Goal: Task Accomplishment & Management: Manage account settings

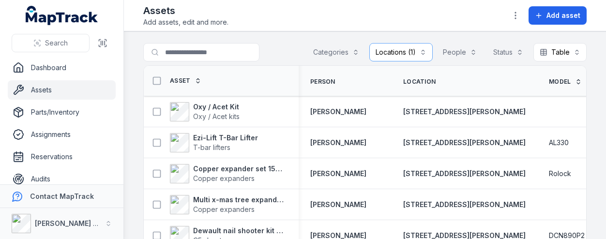
click at [416, 48] on button "Locations (1)" at bounding box center [400, 52] width 63 height 18
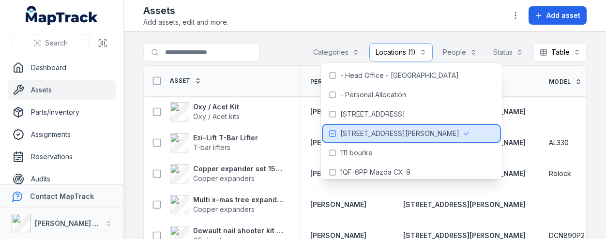
click at [378, 131] on span "[STREET_ADDRESS][PERSON_NAME]" at bounding box center [399, 134] width 119 height 10
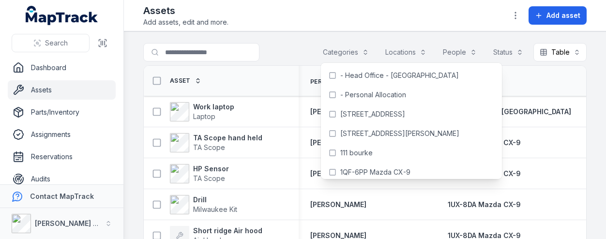
click at [275, 51] on div at bounding box center [220, 52] width 155 height 18
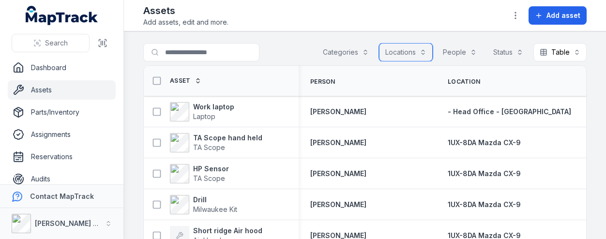
click at [360, 52] on button "Categories" at bounding box center [345, 52] width 59 height 18
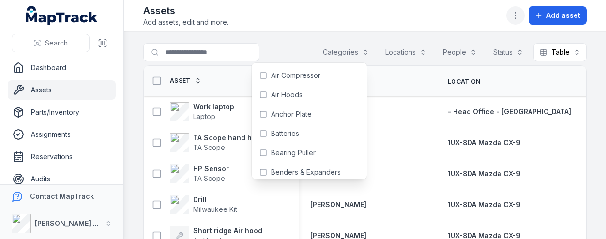
click at [516, 11] on icon "button" at bounding box center [516, 16] width 10 height 10
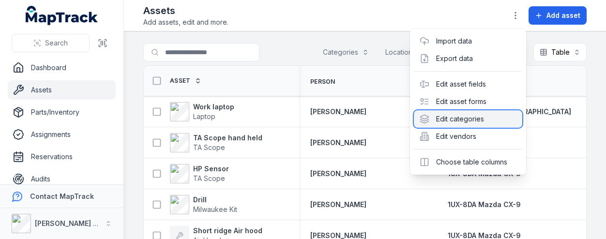
click at [459, 116] on div "Edit categories" at bounding box center [468, 118] width 108 height 17
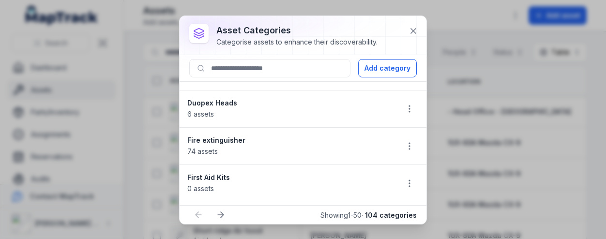
scroll to position [968, 0]
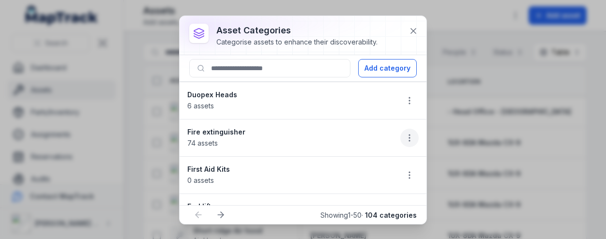
click at [405, 133] on icon "button" at bounding box center [410, 138] width 10 height 10
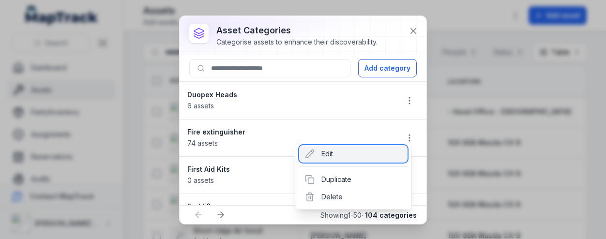
click at [341, 157] on div "Edit" at bounding box center [353, 153] width 108 height 17
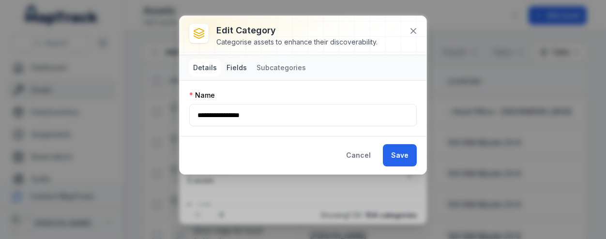
click at [238, 67] on button "Fields" at bounding box center [237, 67] width 28 height 17
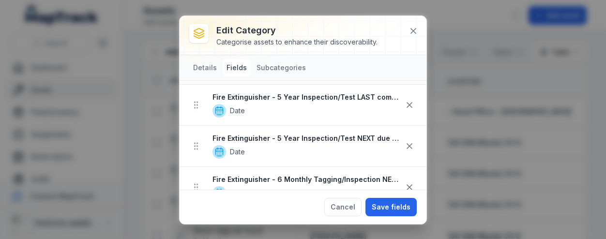
scroll to position [484, 0]
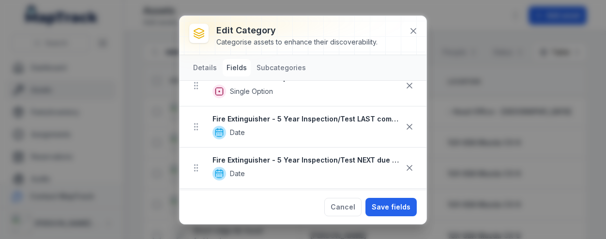
click at [240, 114] on strong "Fire Extinguisher - 5 Year Inspection/Test LAST completed date" at bounding box center [306, 119] width 188 height 10
click at [202, 126] on div at bounding box center [195, 126] width 17 height 17
click at [334, 115] on strong "Fire Extinguisher - 5 Year Inspection/Test LAST completed date" at bounding box center [306, 119] width 188 height 10
drag, startPoint x: 197, startPoint y: 123, endPoint x: 212, endPoint y: 130, distance: 16.0
click at [212, 130] on div at bounding box center [199, 126] width 25 height 17
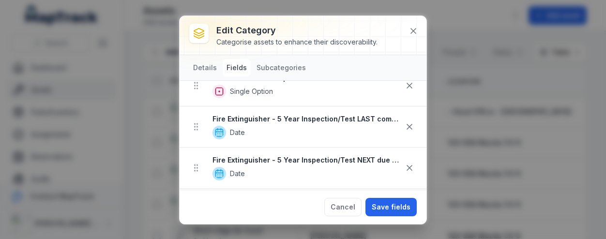
click at [307, 119] on div "Fire Extinguisher - 5 Year Inspection/Test LAST completed date Date" at bounding box center [306, 126] width 188 height 25
click at [270, 66] on button "Subcategories" at bounding box center [281, 67] width 57 height 17
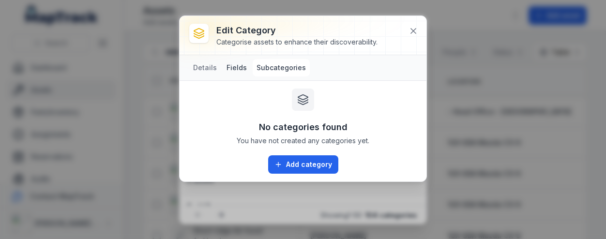
click at [241, 69] on button "Fields" at bounding box center [237, 67] width 28 height 17
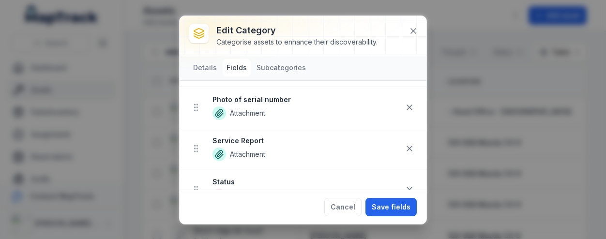
scroll to position [0, 0]
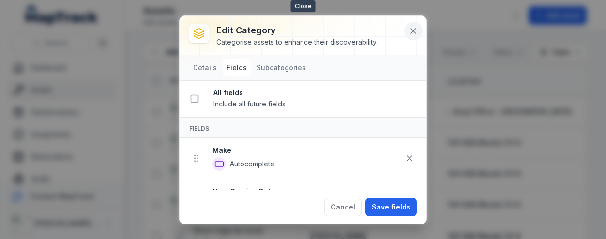
click at [416, 32] on icon at bounding box center [413, 31] width 10 height 10
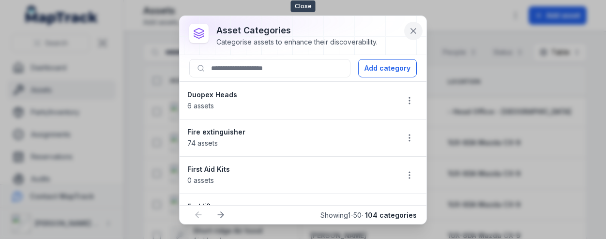
click at [414, 30] on icon at bounding box center [413, 31] width 10 height 10
